Goal: Find specific page/section: Find specific page/section

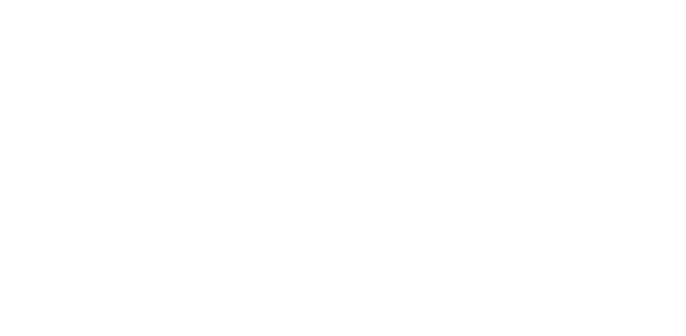
drag, startPoint x: 552, startPoint y: 82, endPoint x: 578, endPoint y: 82, distance: 26.1
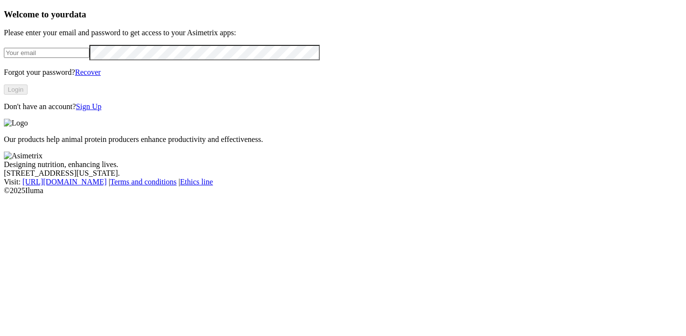
type input "[EMAIL_ADDRESS][DOMAIN_NAME]"
click at [89, 58] on input "[EMAIL_ADDRESS][DOMAIN_NAME]" at bounding box center [47, 53] width 86 height 10
click at [442, 119] on div "Our products help animal protein producers enhance productivity and effectivene…" at bounding box center [343, 131] width 678 height 25
click at [28, 95] on button "Login" at bounding box center [16, 90] width 24 height 10
